Goal: Communication & Community: Connect with others

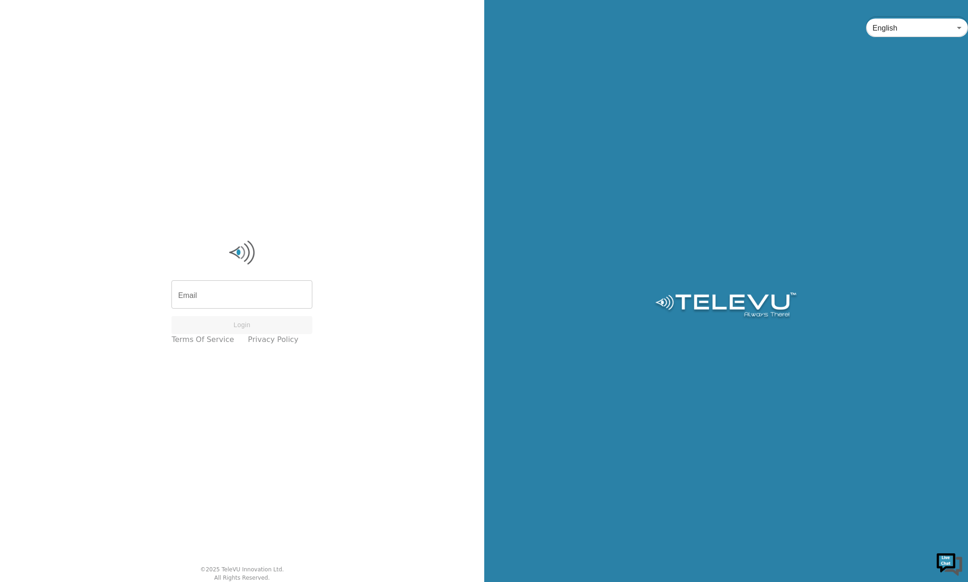
click at [203, 289] on input "Email" at bounding box center [242, 296] width 141 height 26
type input "[EMAIL_ADDRESS][DOMAIN_NAME]"
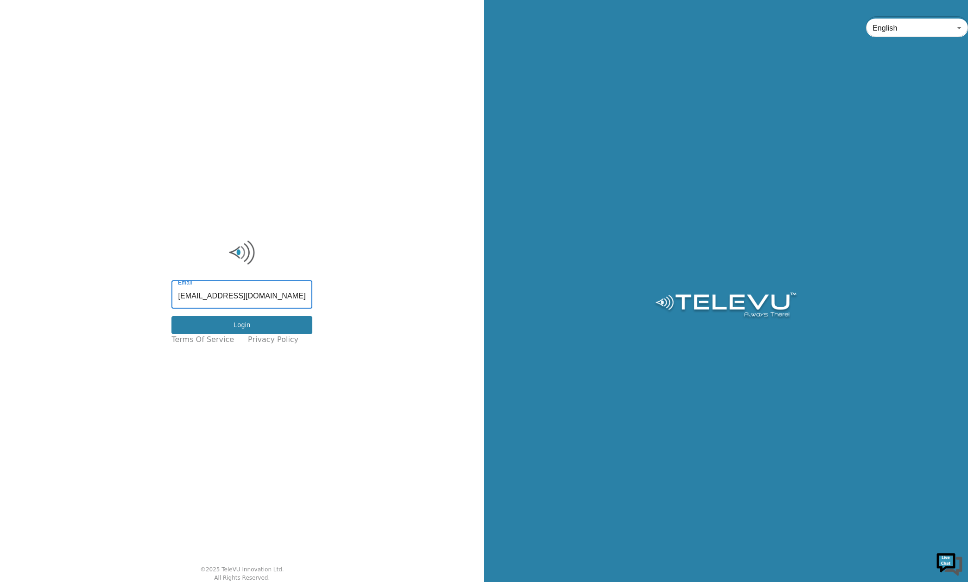
click at [230, 325] on button "Login" at bounding box center [242, 325] width 141 height 18
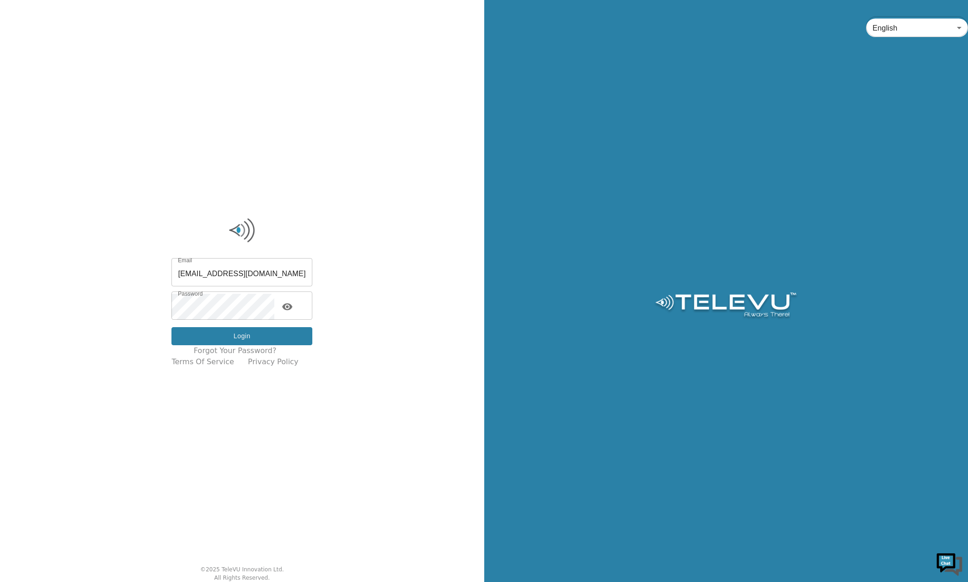
click at [228, 337] on button "Login" at bounding box center [242, 336] width 141 height 18
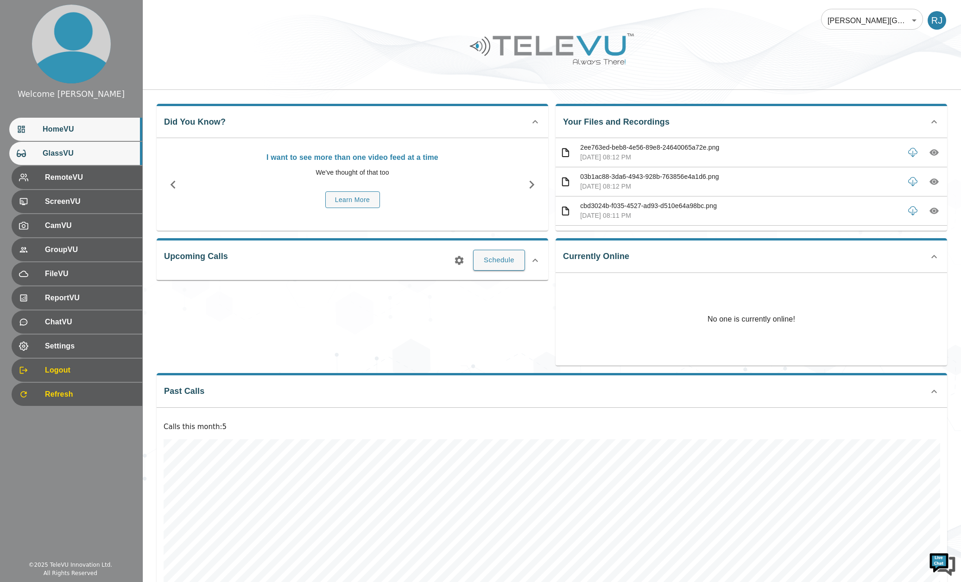
click at [82, 152] on span "GlassVU" at bounding box center [89, 153] width 92 height 11
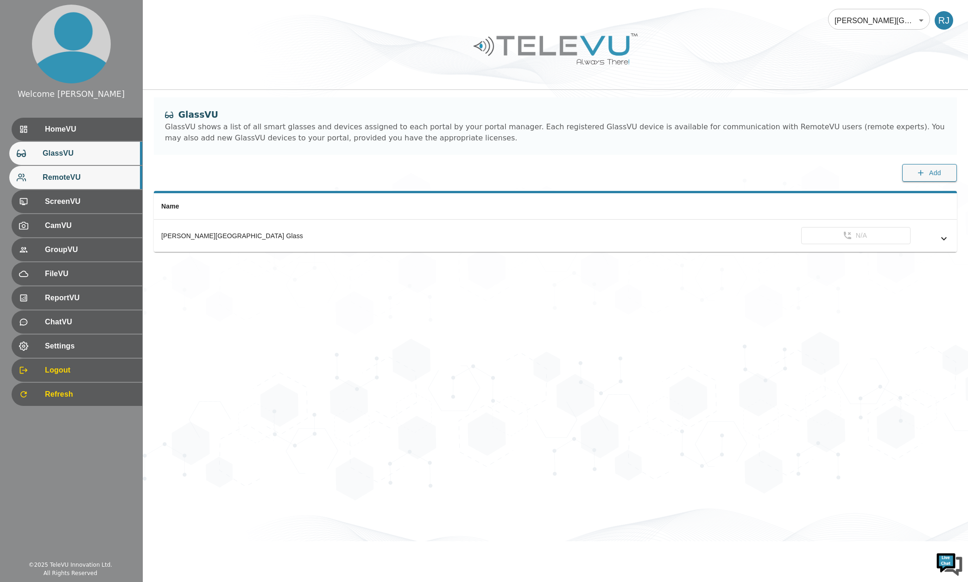
click at [71, 179] on span "RemoteVU" at bounding box center [89, 177] width 92 height 11
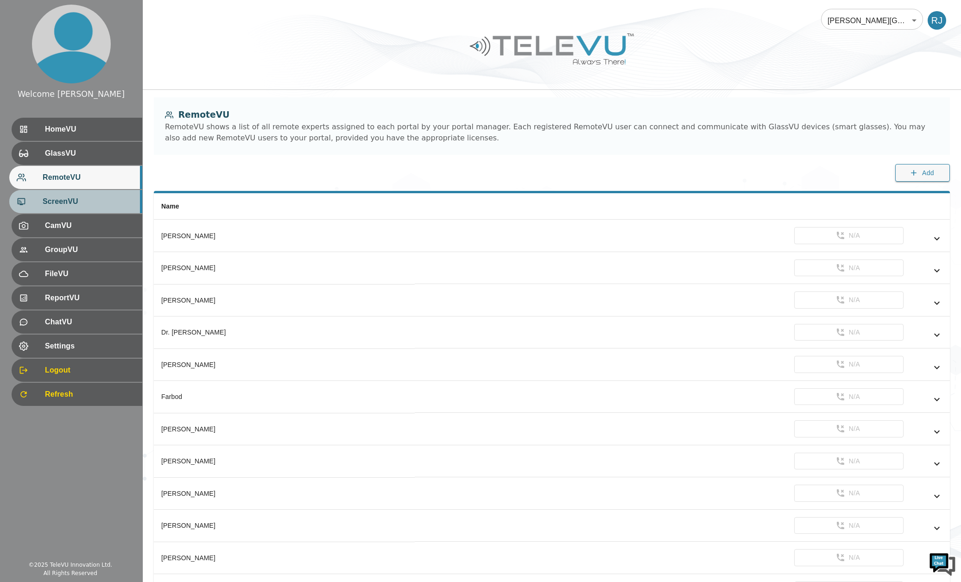
click at [71, 197] on span "ScreenVU" at bounding box center [89, 201] width 92 height 11
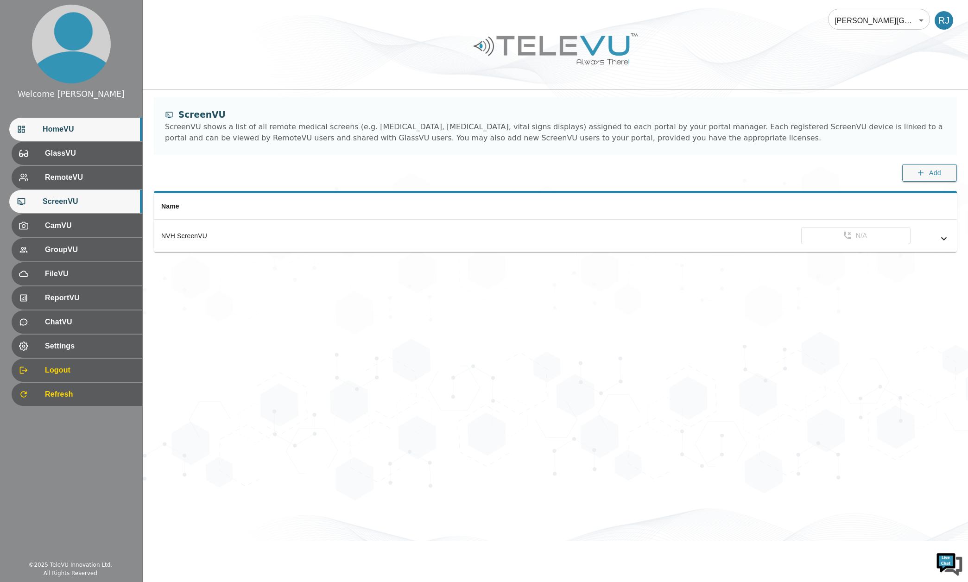
click at [65, 130] on span "HomeVU" at bounding box center [89, 129] width 92 height 11
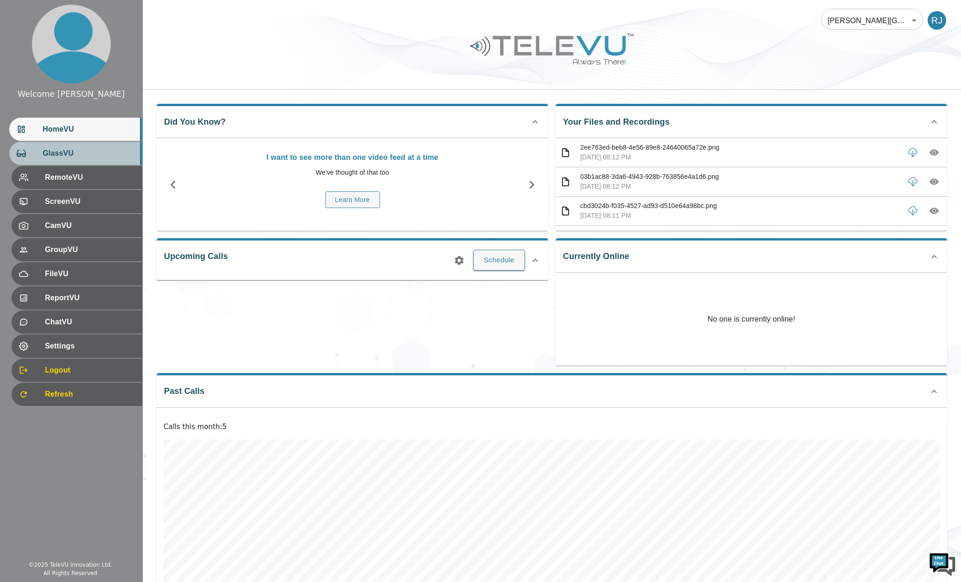
click at [58, 155] on span "GlassVU" at bounding box center [89, 153] width 92 height 11
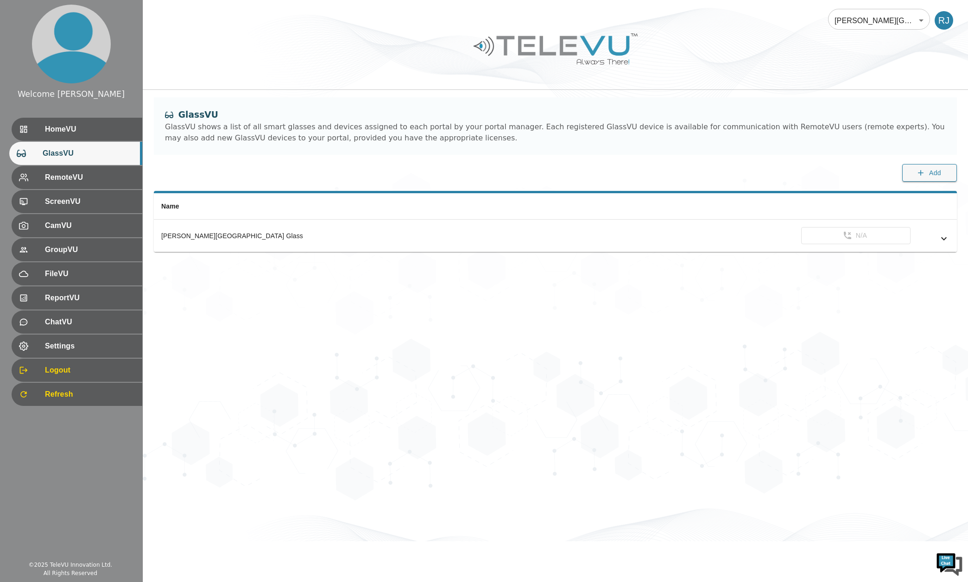
click at [896, 20] on body "Welcome [PERSON_NAME] HomeVU GlassVU RemoteVU ScreenVU CamVU GroupVU FileVU Rep…" at bounding box center [484, 270] width 968 height 541
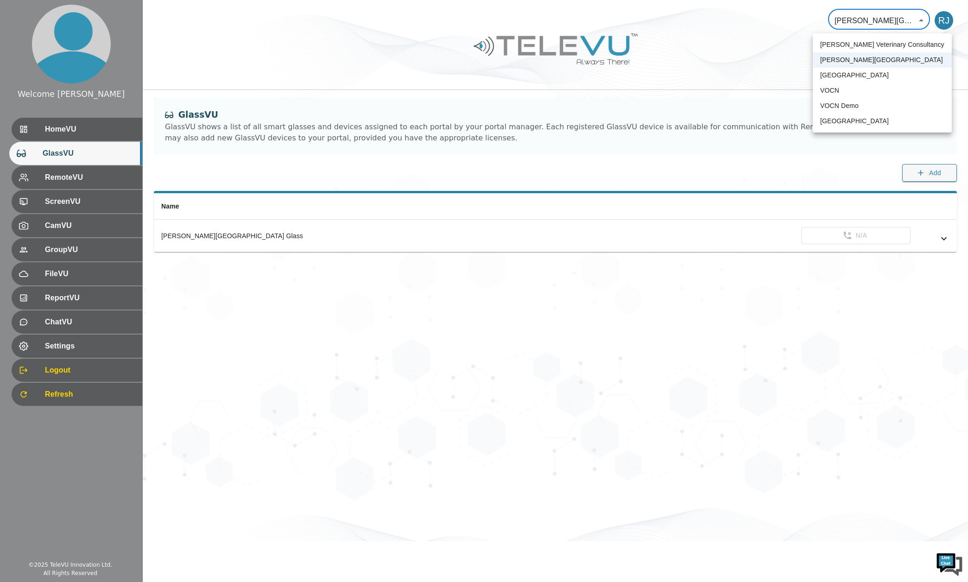
click at [845, 108] on li "VOCN Demo" at bounding box center [882, 105] width 139 height 15
type input "158"
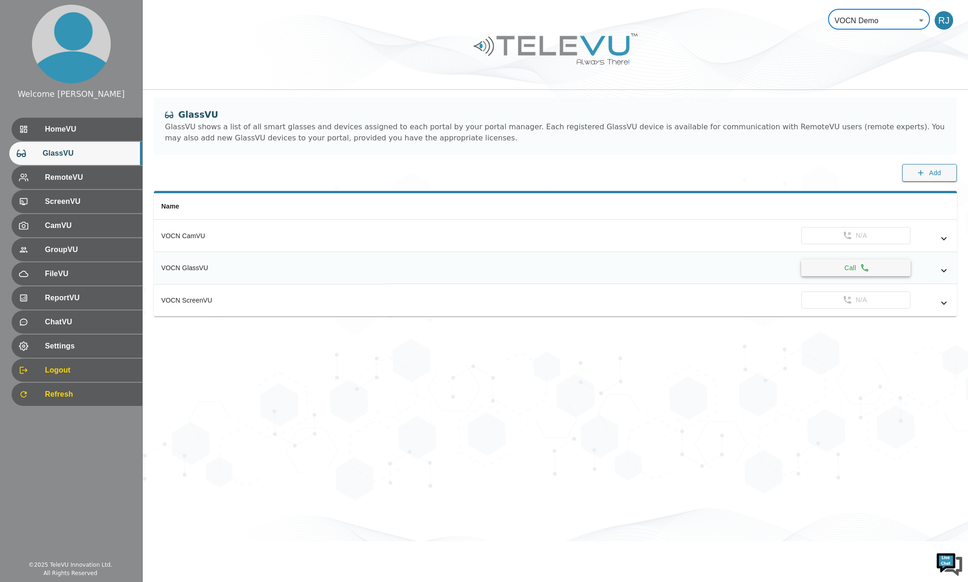
click at [835, 267] on button "Call" at bounding box center [856, 268] width 109 height 17
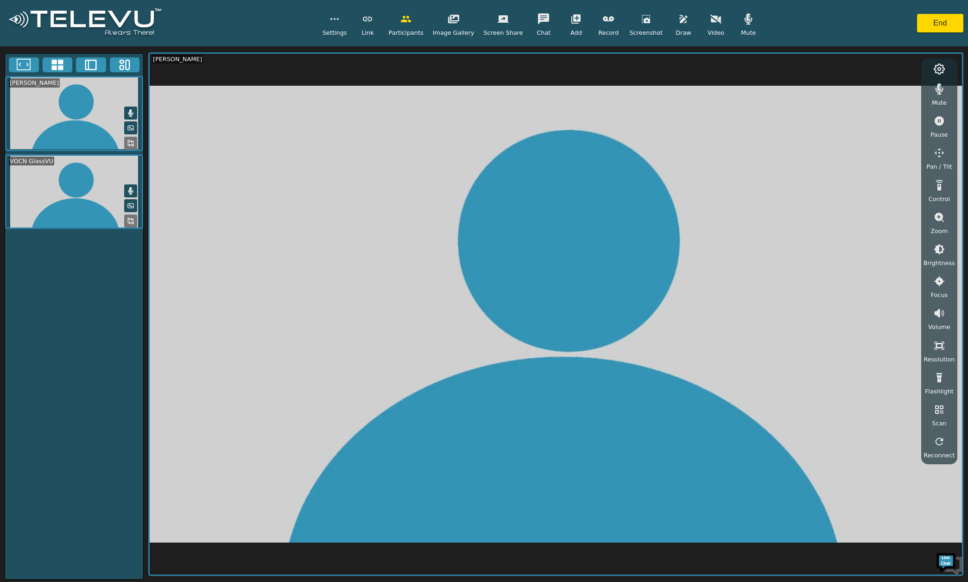
click at [743, 21] on icon "button" at bounding box center [748, 18] width 11 height 11
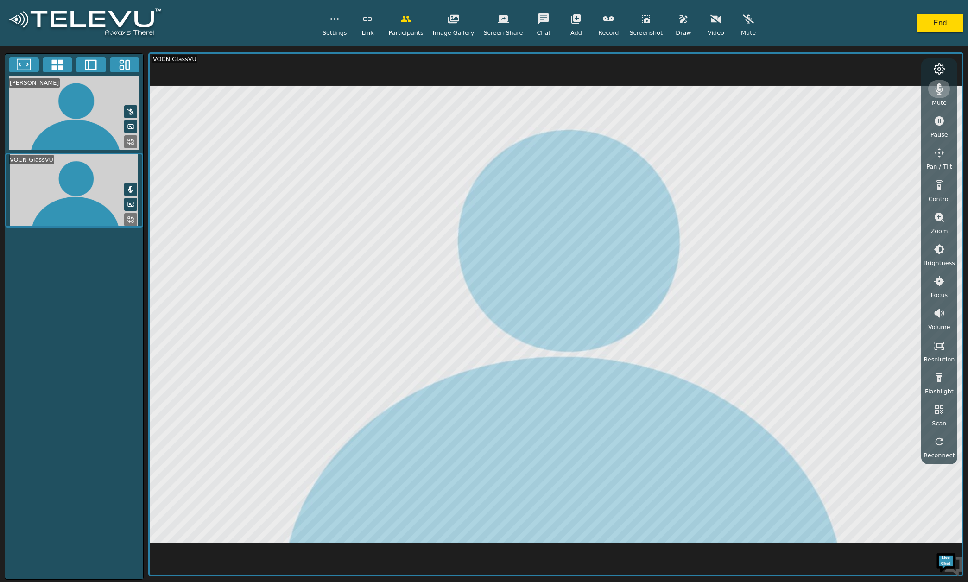
click at [943, 89] on icon "button" at bounding box center [939, 88] width 11 height 11
click at [939, 189] on icon "button" at bounding box center [939, 185] width 11 height 11
click at [943, 188] on icon "button" at bounding box center [939, 185] width 7 height 11
click at [933, 25] on button "End" at bounding box center [940, 23] width 46 height 19
